Goal: Task Accomplishment & Management: Complete application form

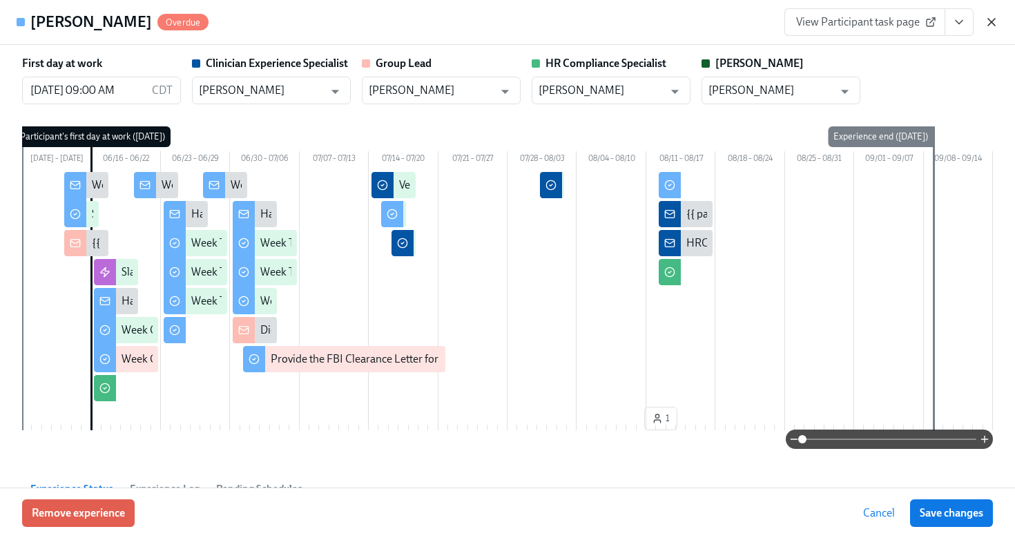
click at [988, 21] on icon "button" at bounding box center [992, 22] width 14 height 14
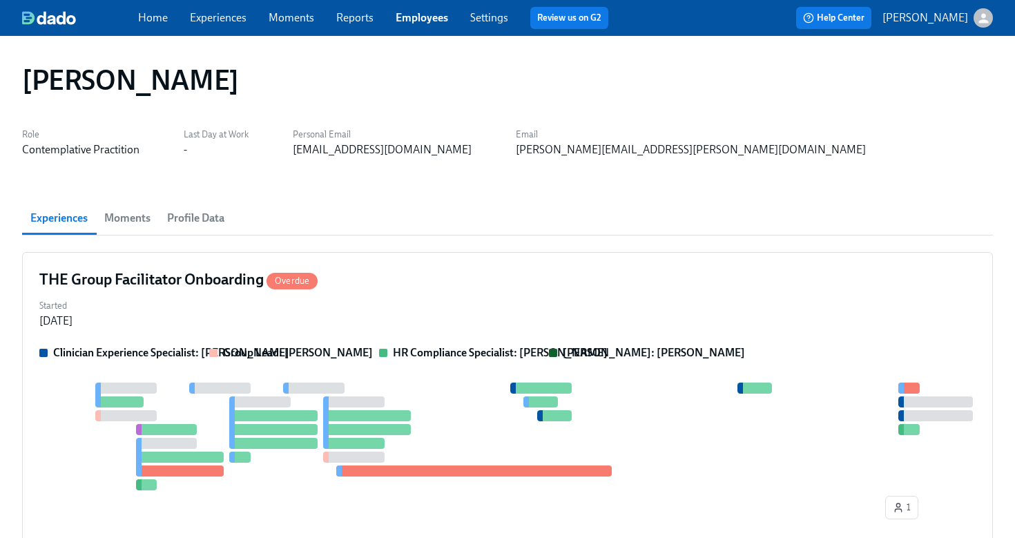
click at [441, 17] on link "Employees" at bounding box center [422, 17] width 52 height 13
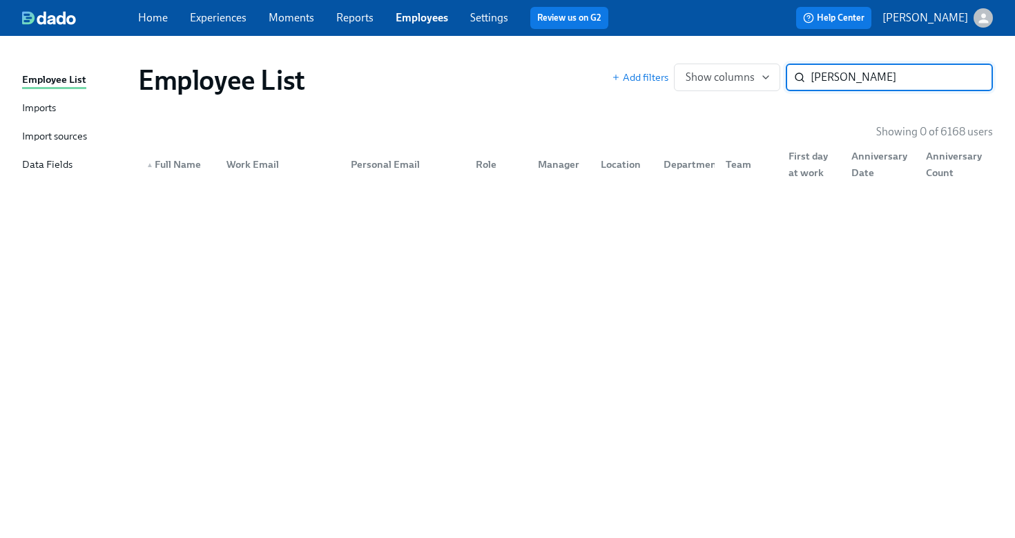
click at [828, 82] on input "[PERSON_NAME]" at bounding box center [902, 78] width 182 height 28
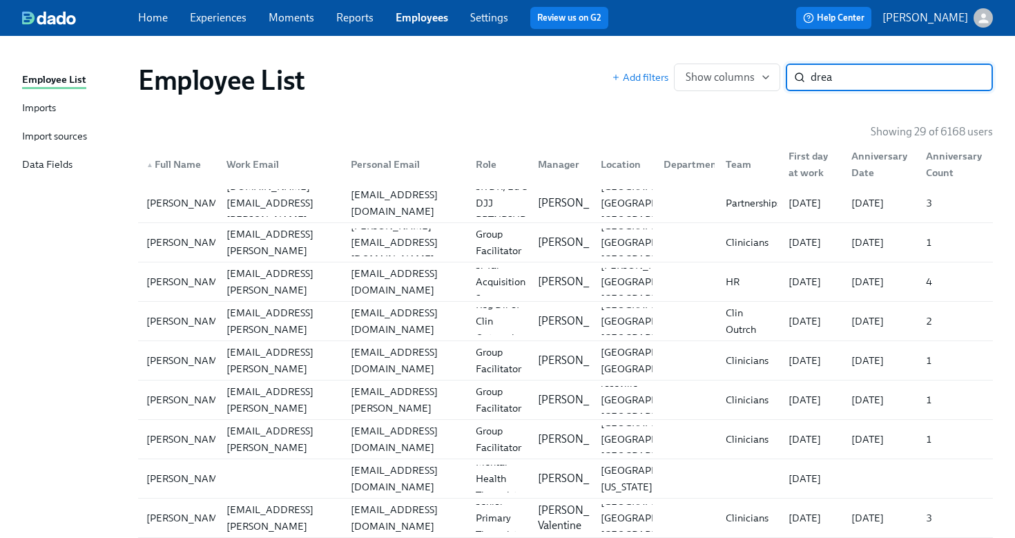
click at [877, 73] on input "drea" at bounding box center [902, 78] width 182 height 28
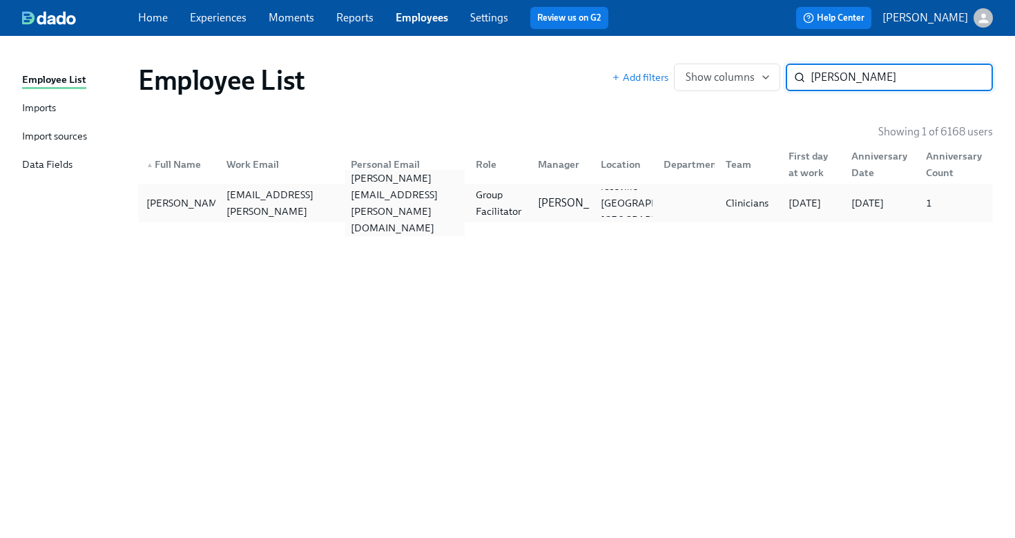
type input "[PERSON_NAME]"
click at [388, 201] on div "[PERSON_NAME][EMAIL_ADDRESS][PERSON_NAME][DOMAIN_NAME]" at bounding box center [405, 203] width 120 height 66
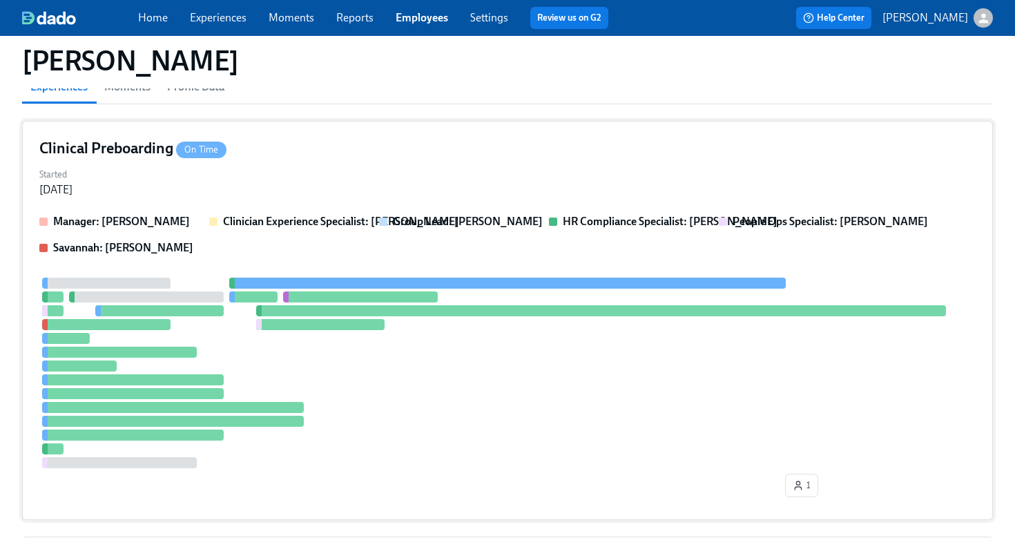
scroll to position [517, 0]
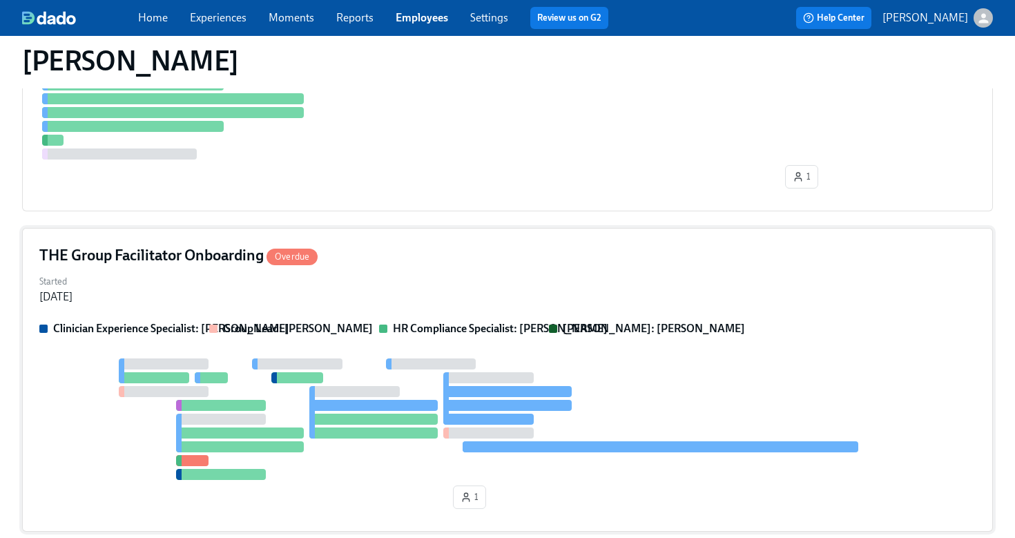
click at [540, 271] on div "Started [DATE]" at bounding box center [507, 287] width 937 height 33
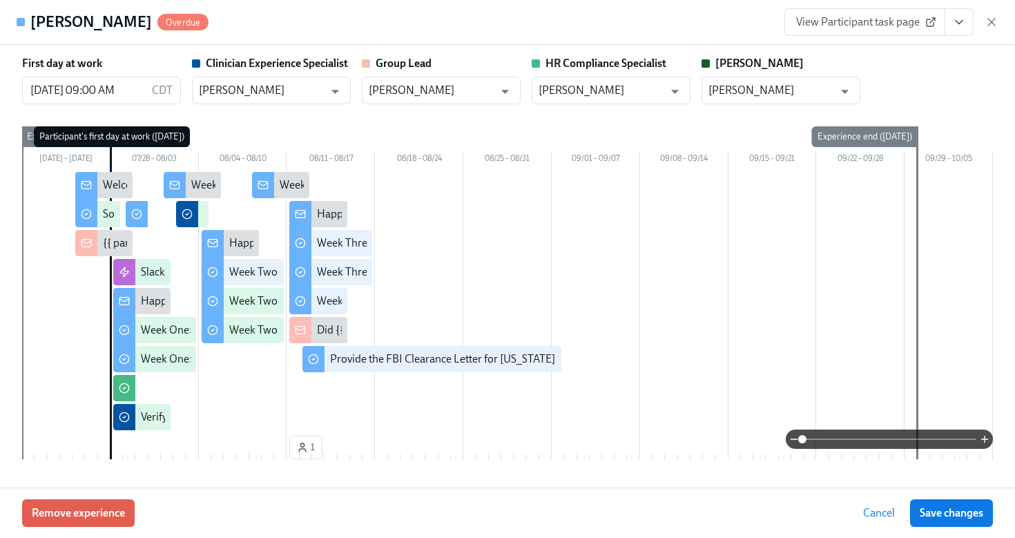
click at [957, 25] on icon "View task page" at bounding box center [960, 22] width 14 height 14
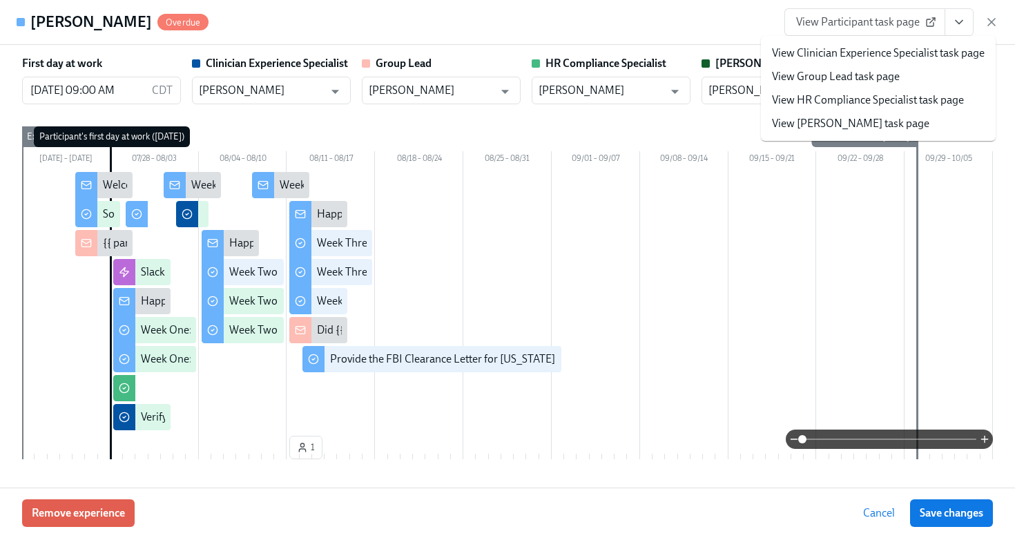
click at [876, 106] on link "View HR Compliance Specialist task page" at bounding box center [868, 100] width 192 height 15
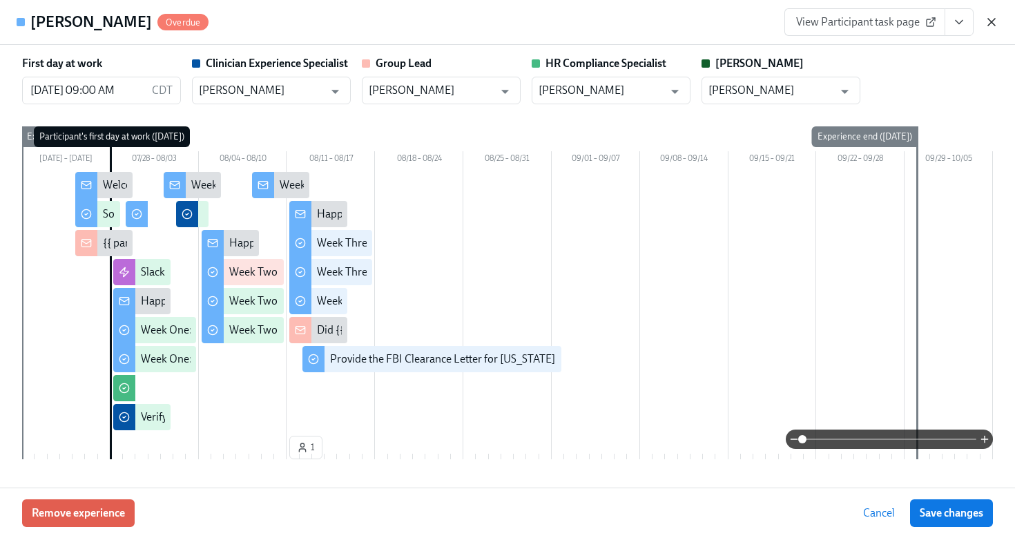
click at [995, 21] on icon "button" at bounding box center [992, 22] width 14 height 14
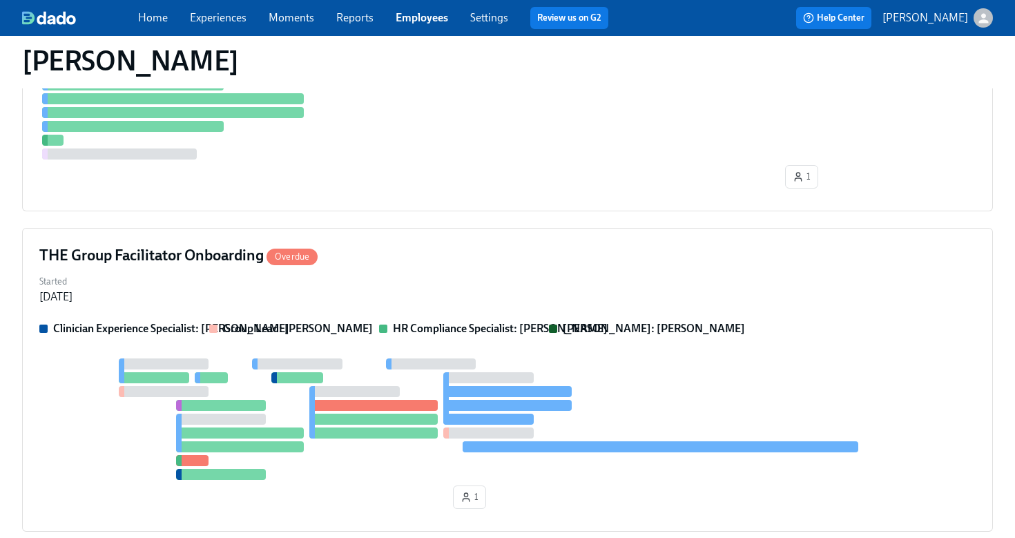
click at [429, 20] on link "Employees" at bounding box center [422, 17] width 52 height 13
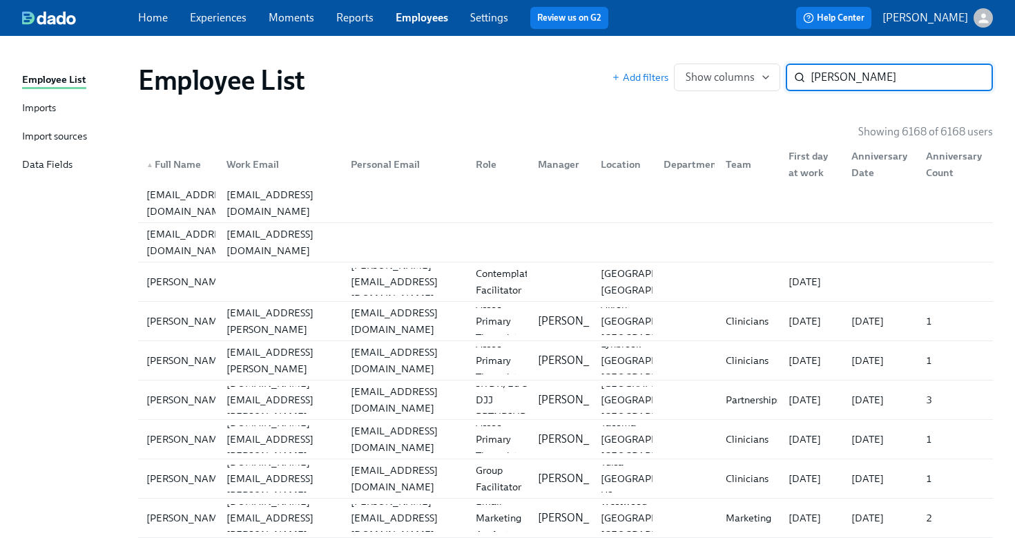
type input "[PERSON_NAME]"
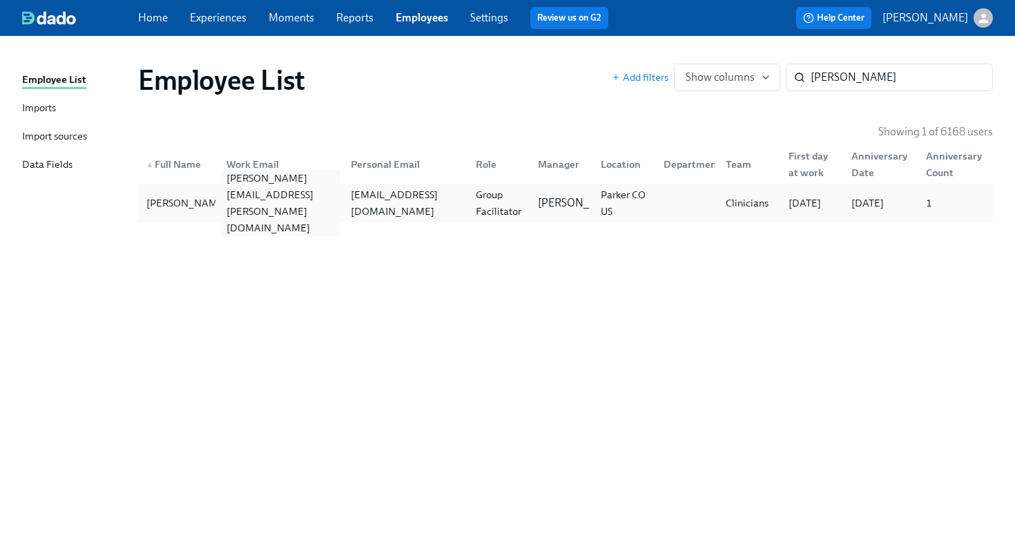
click at [308, 207] on div "[PERSON_NAME][EMAIL_ADDRESS][PERSON_NAME][DOMAIN_NAME]" at bounding box center [281, 203] width 120 height 66
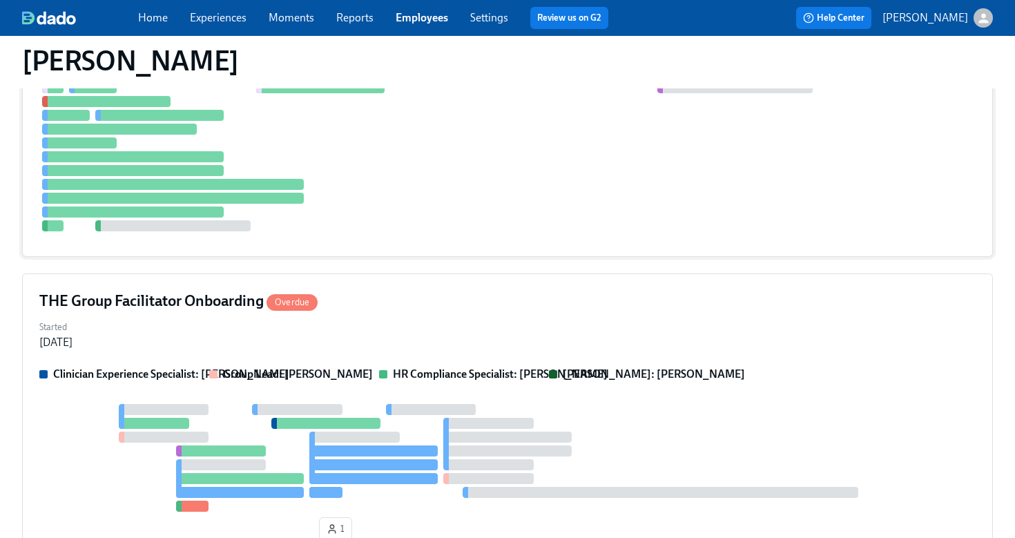
scroll to position [361, 0]
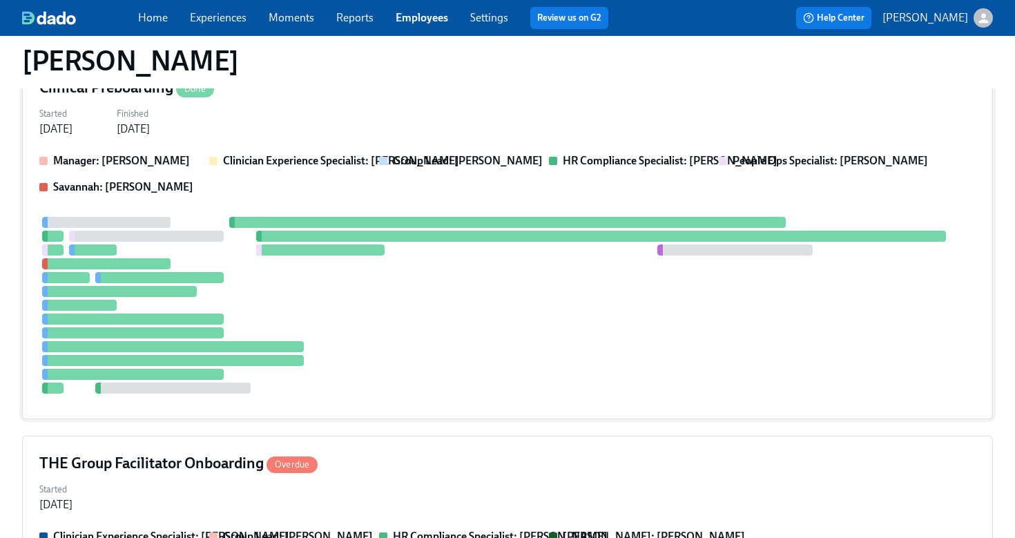
click at [569, 272] on div at bounding box center [507, 305] width 937 height 177
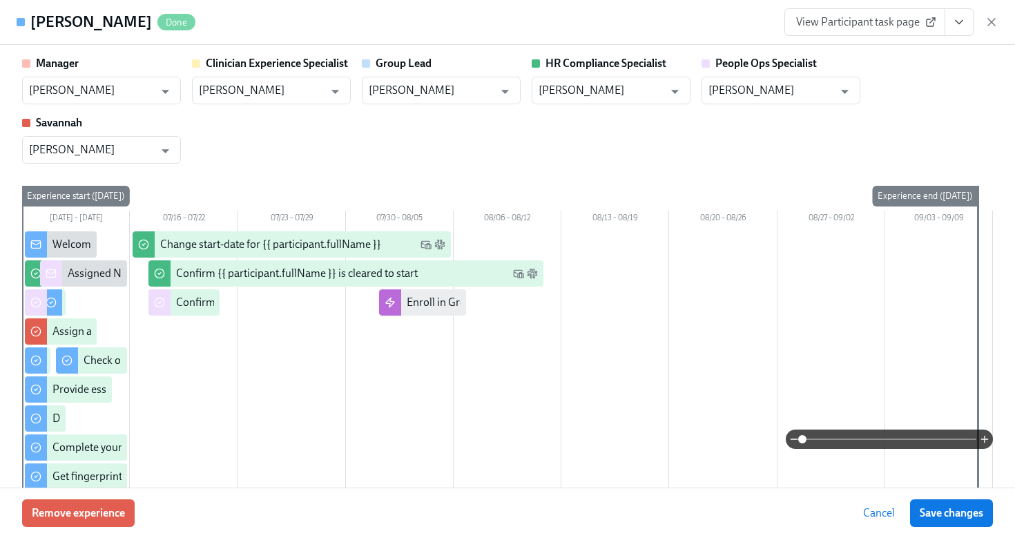
click at [908, 25] on span "View Participant task page" at bounding box center [864, 22] width 137 height 14
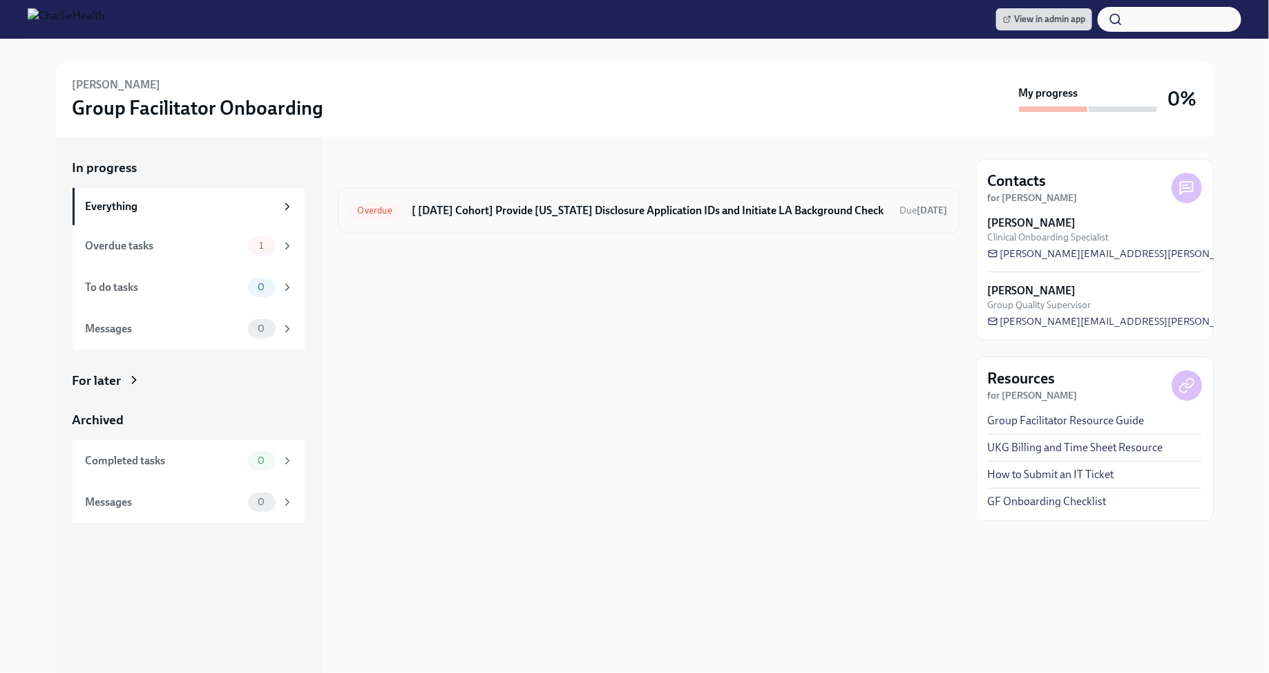
click at [671, 207] on h6 "[ Jul 28th Cohort] Provide Utah Disclosure Application IDs and Initiate LA Back…" at bounding box center [650, 210] width 477 height 15
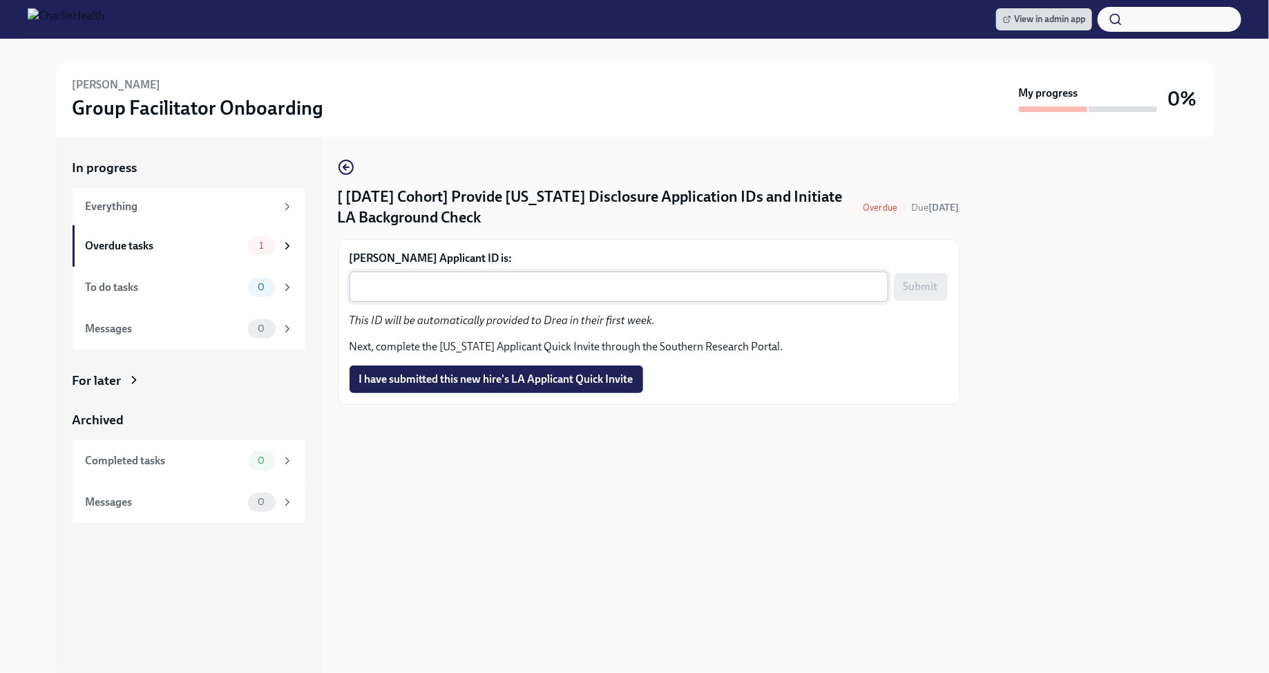
click at [471, 292] on textarea "Drea Dickson's Applicant ID is:" at bounding box center [619, 286] width 522 height 17
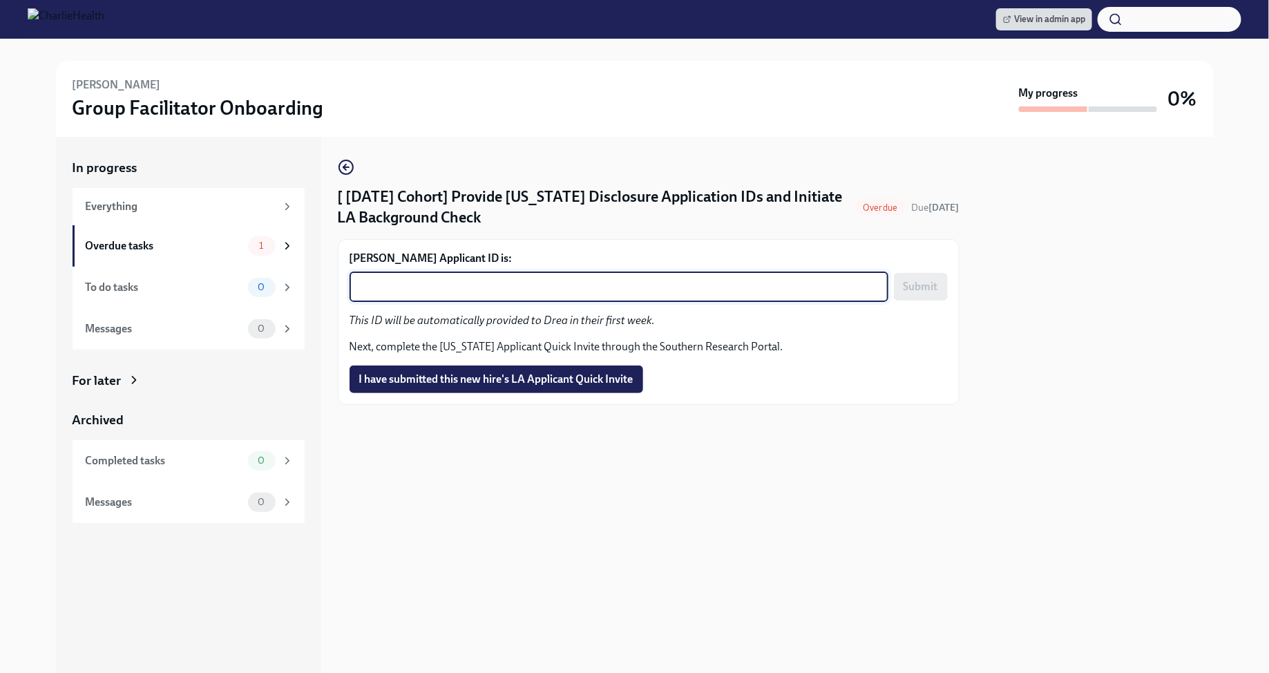
paste textarea "1240474"
type textarea "1240474"
click at [926, 290] on span "Submit" at bounding box center [921, 287] width 35 height 14
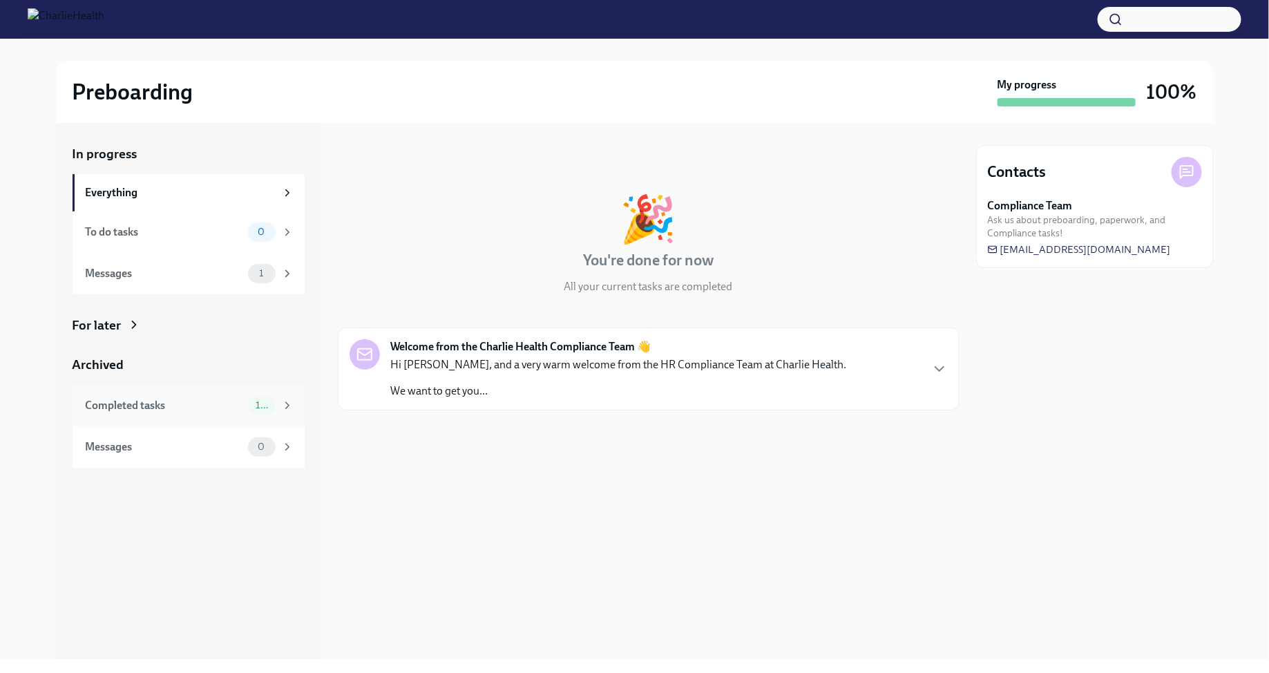
click at [272, 398] on div "10" at bounding box center [262, 405] width 28 height 19
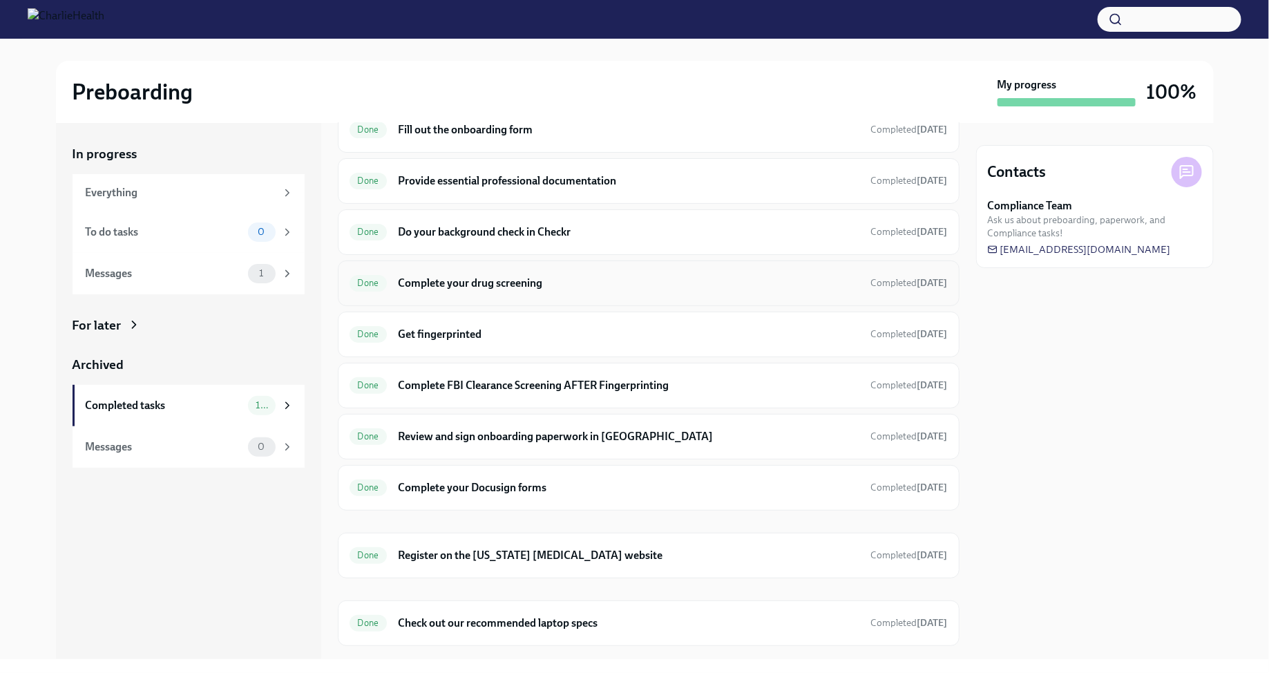
scroll to position [92, 0]
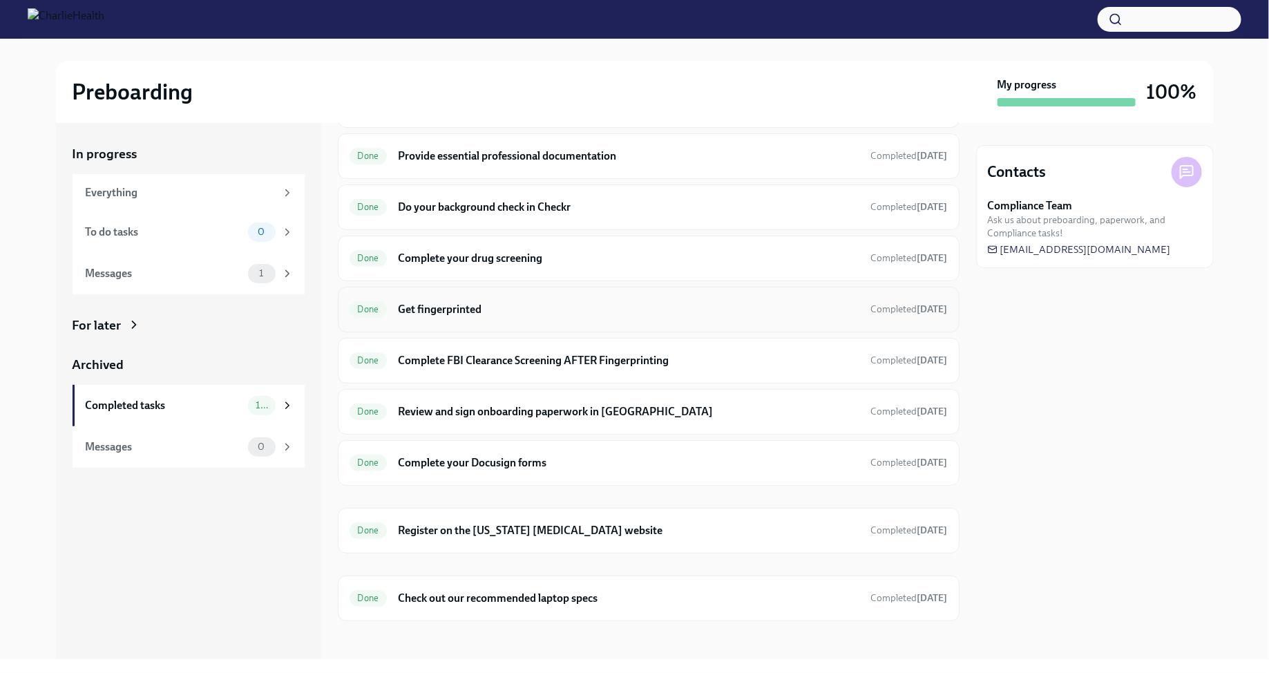
click at [524, 309] on h6 "Get fingerprinted" at bounding box center [628, 309] width 461 height 15
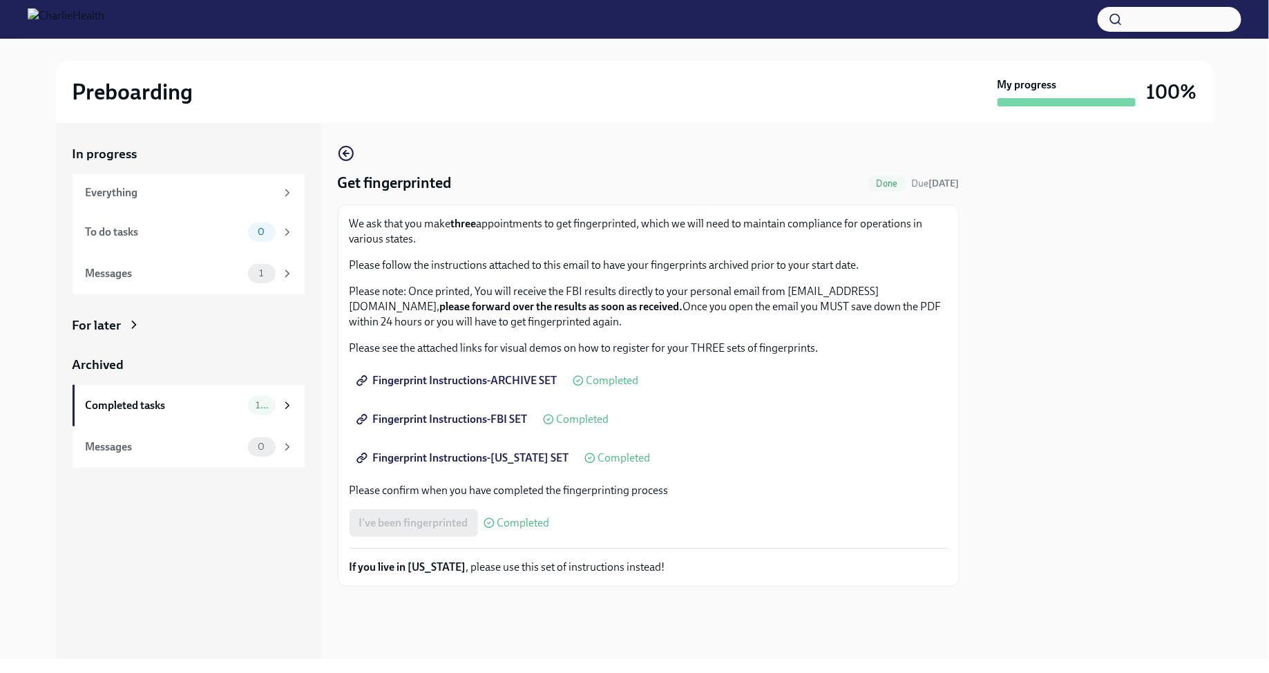
click at [422, 569] on strong "If you live in ILLINOIS" at bounding box center [408, 566] width 117 height 13
